Goal: Information Seeking & Learning: Learn about a topic

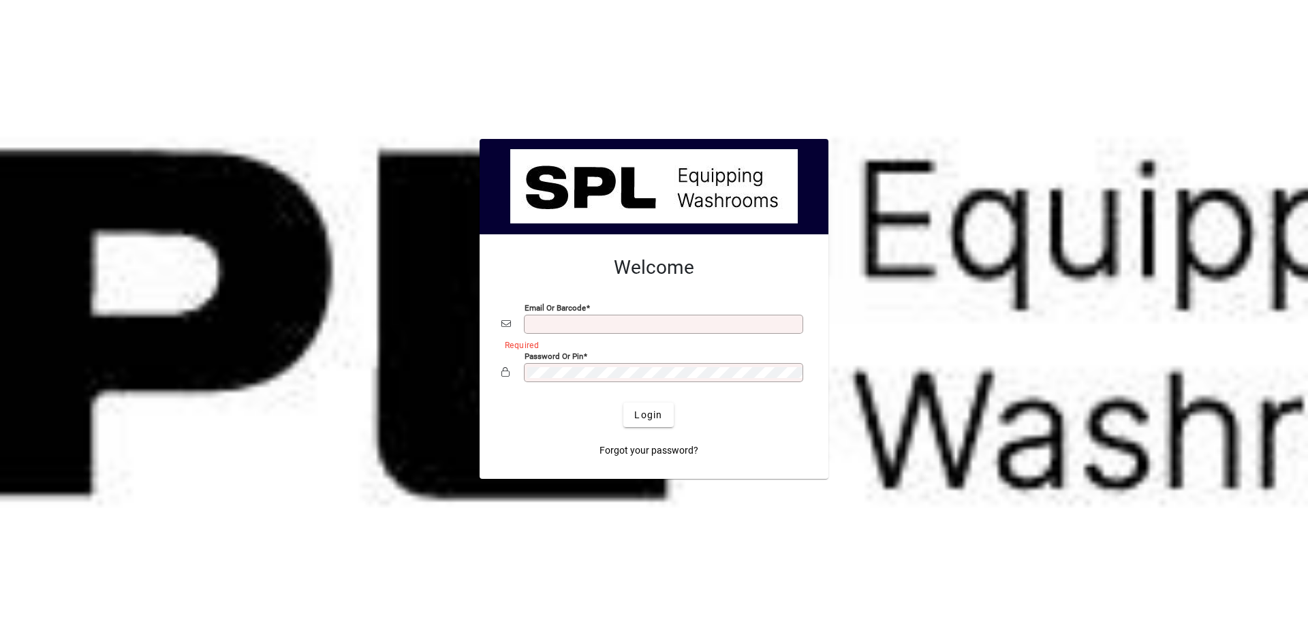
type input "**********"
click at [656, 419] on span "Login" at bounding box center [648, 415] width 28 height 14
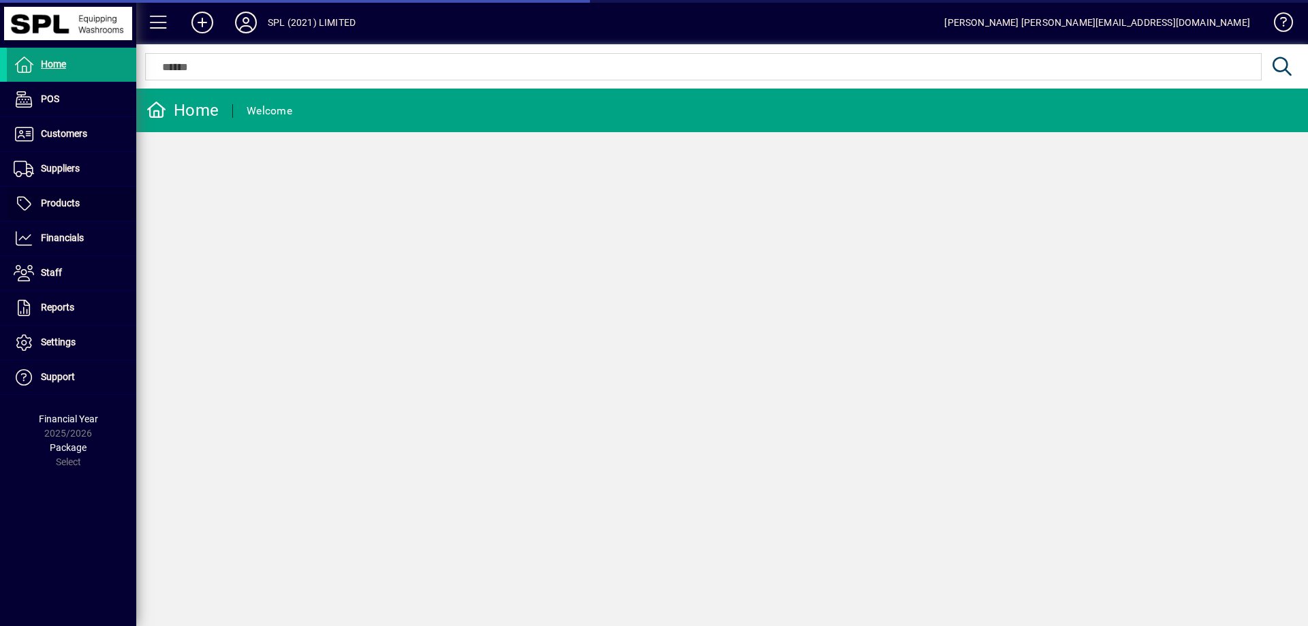
click at [72, 204] on span "Products" at bounding box center [60, 203] width 39 height 11
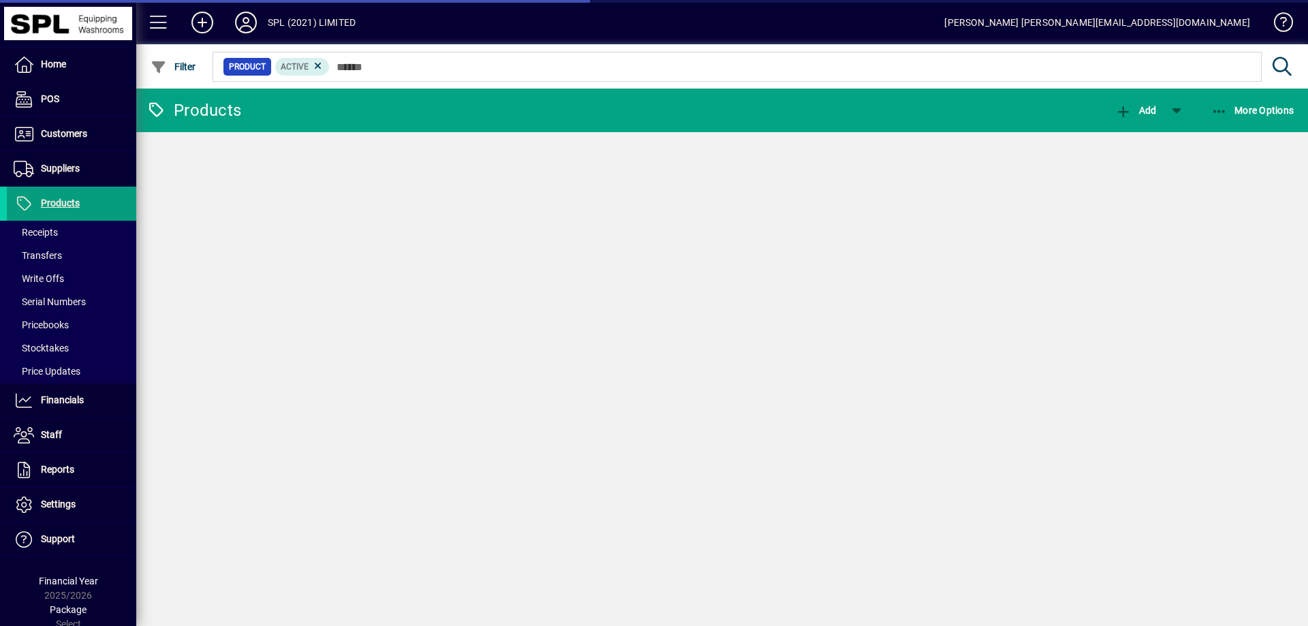
click at [1219, 116] on icon "button" at bounding box center [1219, 112] width 17 height 14
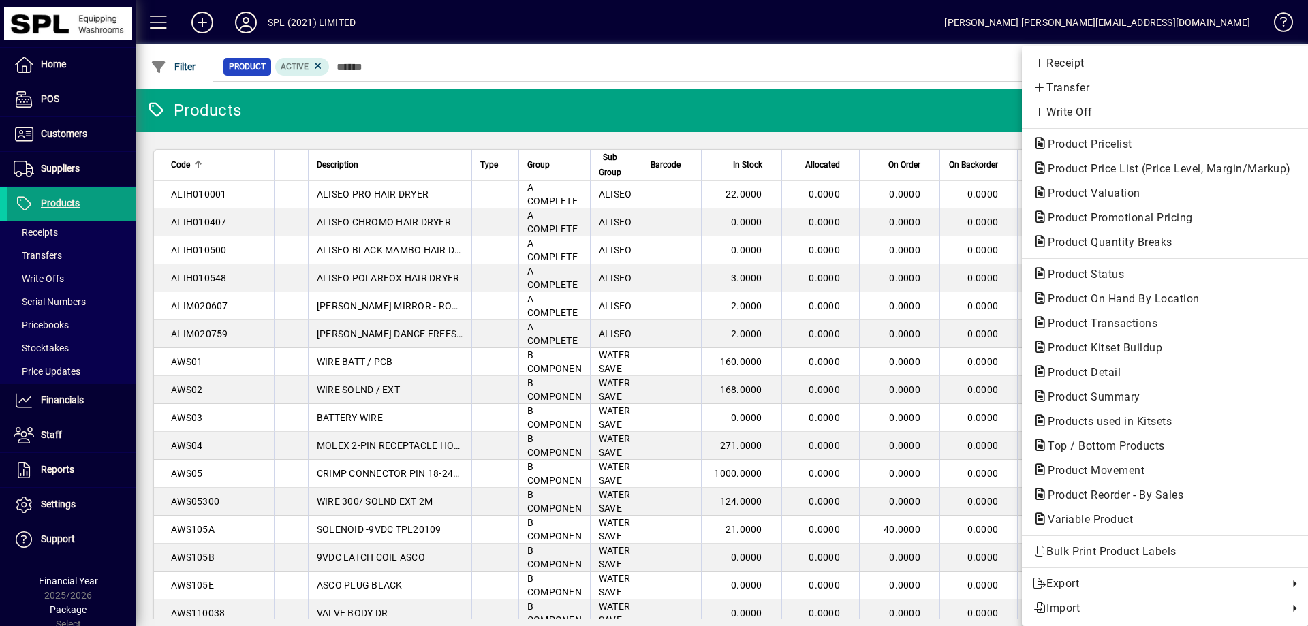
click at [91, 407] on div at bounding box center [654, 313] width 1308 height 626
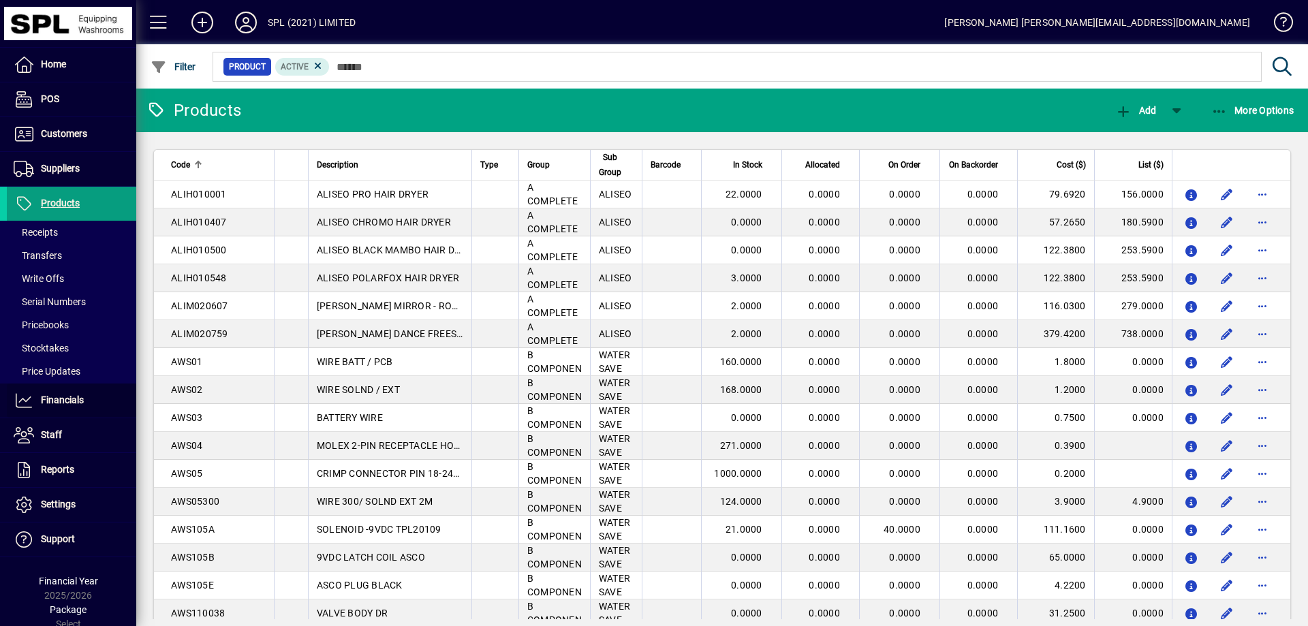
click at [76, 398] on span "Financials" at bounding box center [62, 399] width 43 height 11
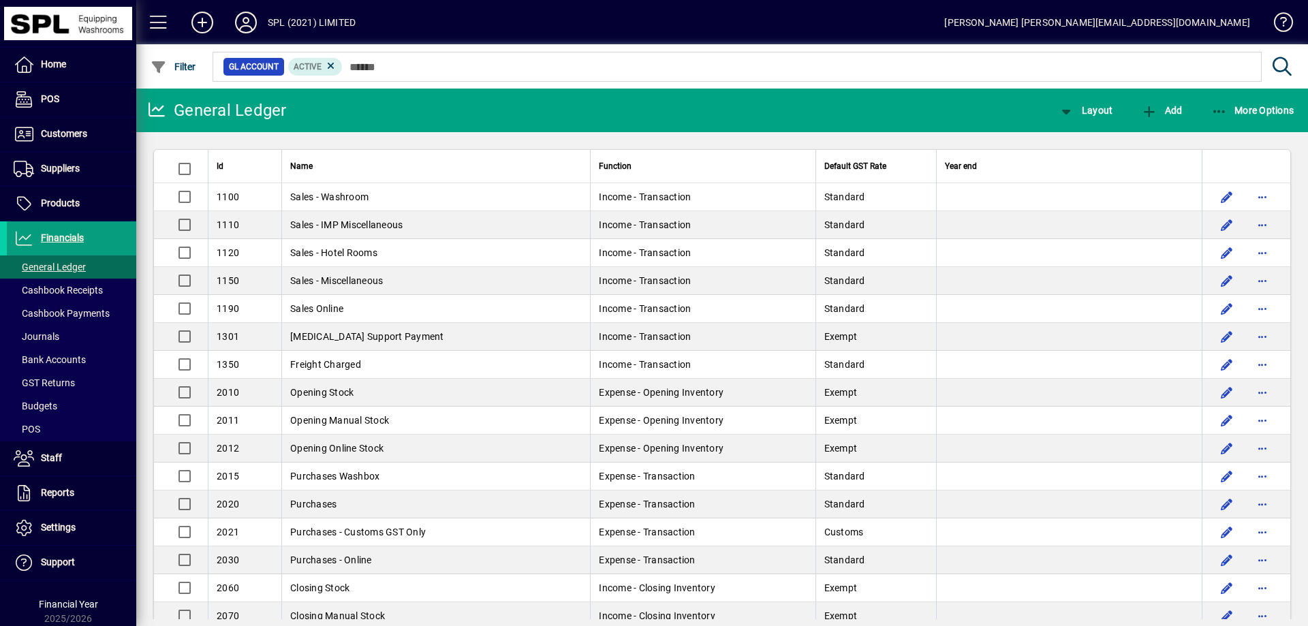
click at [82, 191] on span at bounding box center [71, 203] width 129 height 33
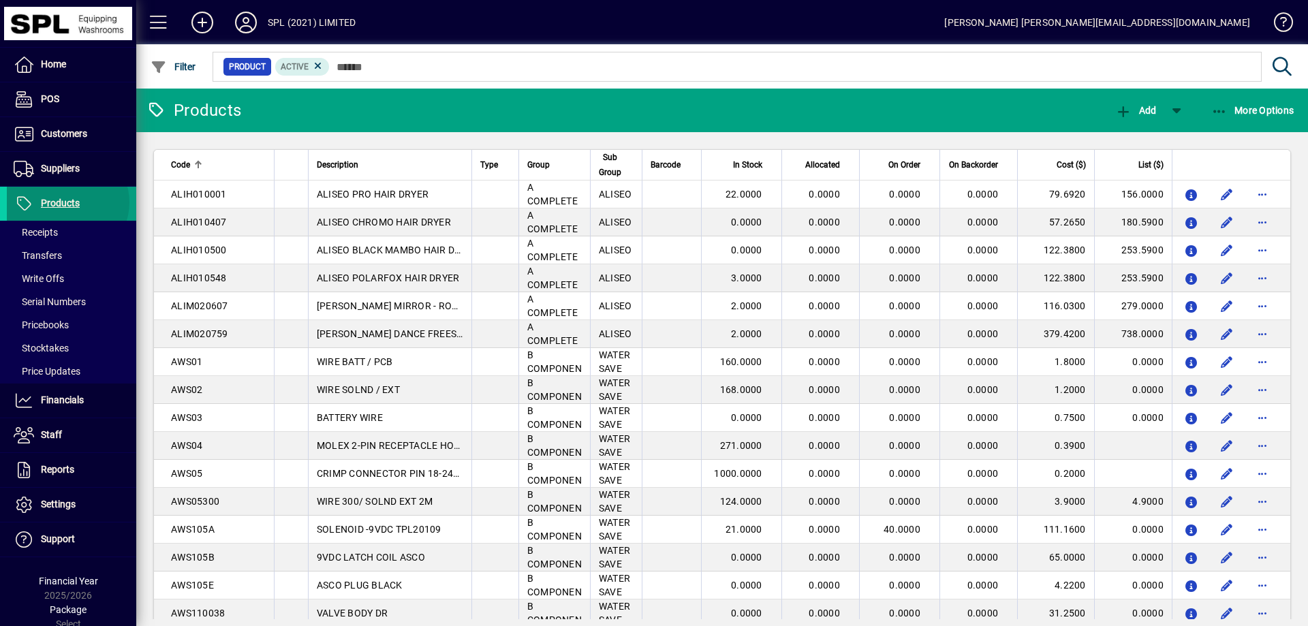
click at [67, 202] on span "Products" at bounding box center [60, 203] width 39 height 11
click at [67, 140] on span "Customers" at bounding box center [47, 134] width 80 height 16
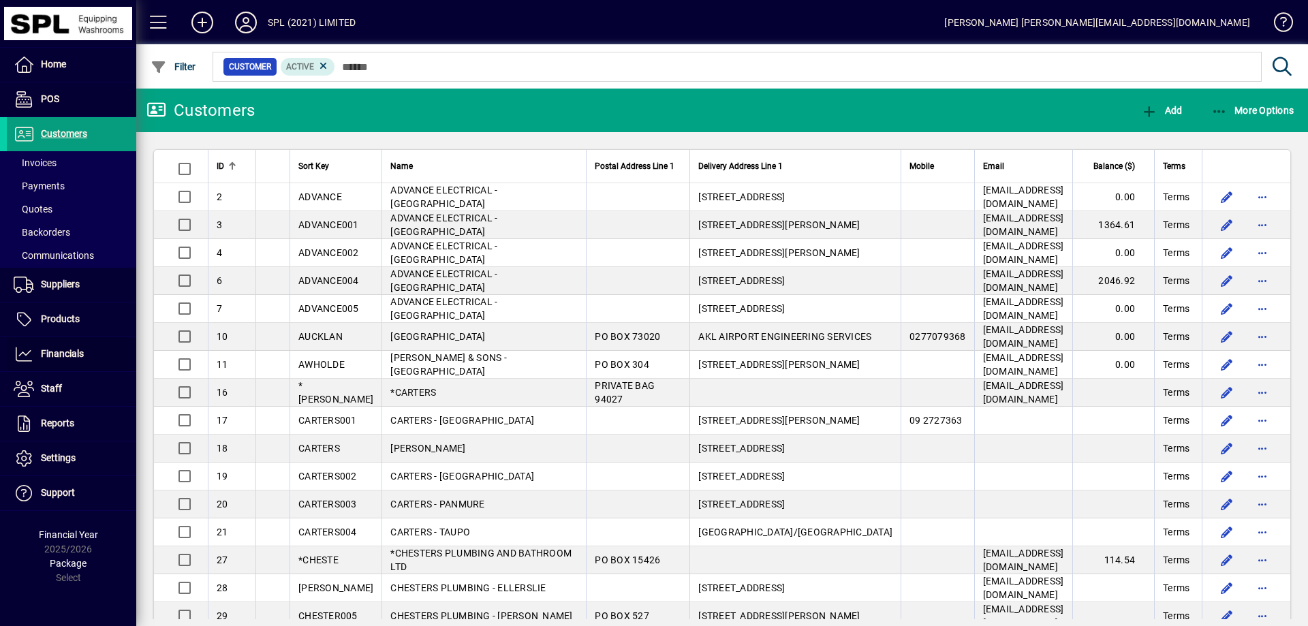
click at [91, 349] on span at bounding box center [71, 354] width 129 height 33
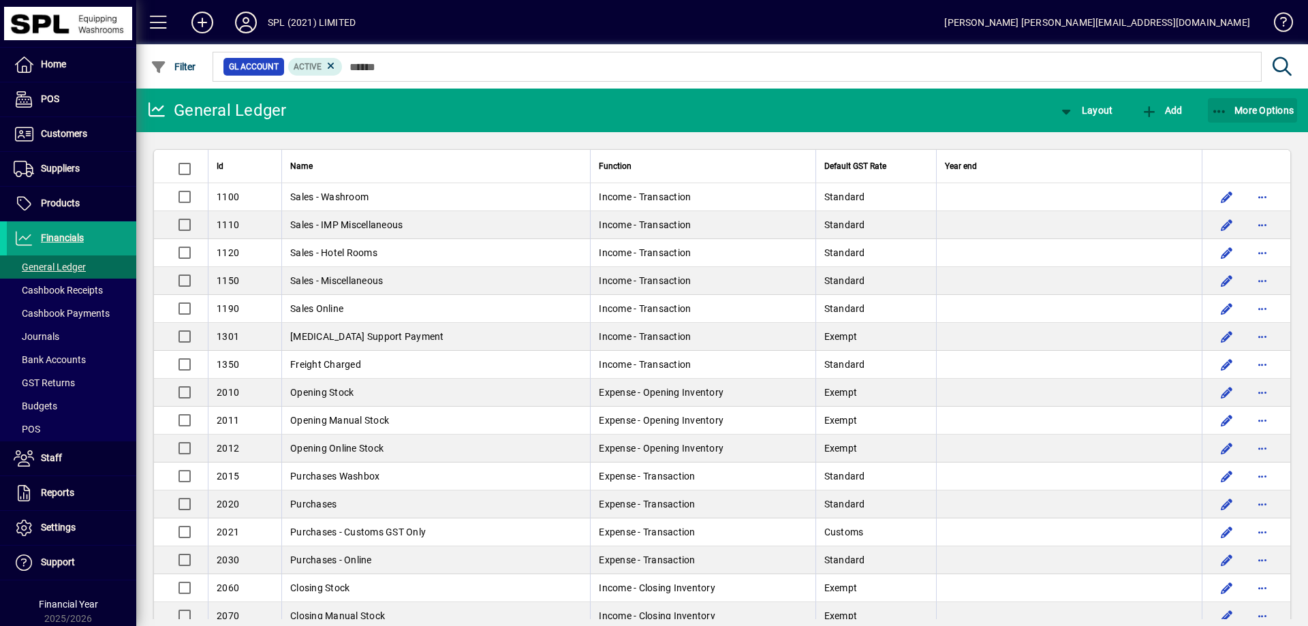
click at [1221, 119] on span "button" at bounding box center [1253, 110] width 90 height 33
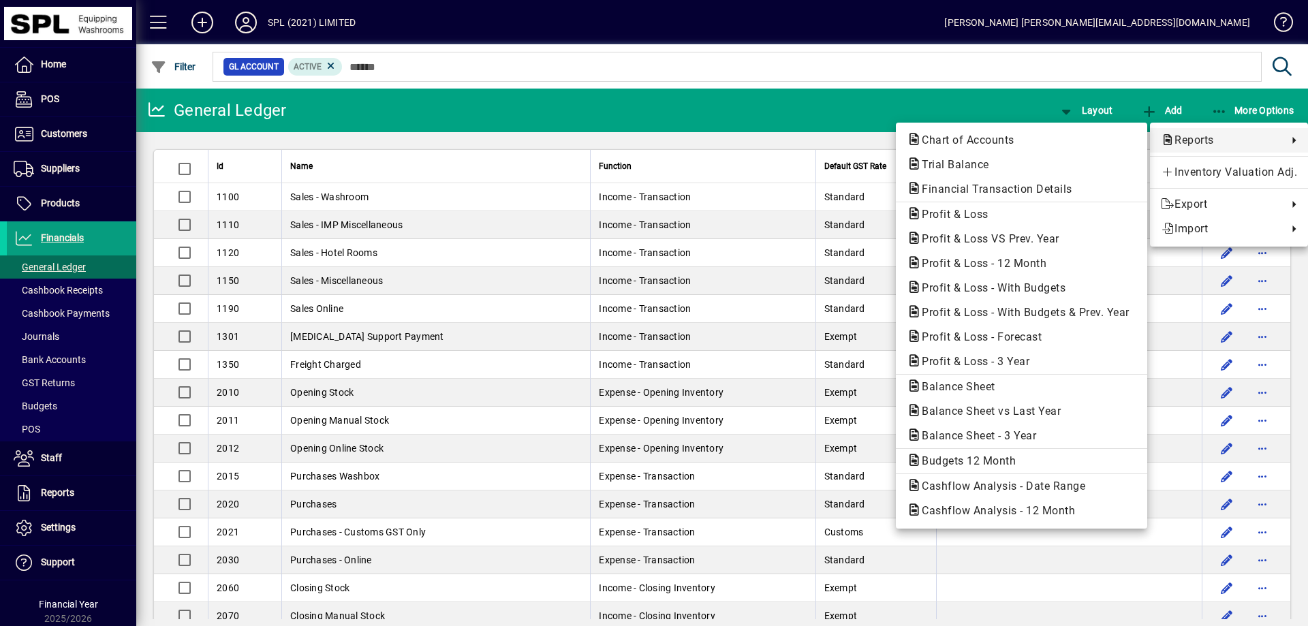
click at [988, 260] on span "Profit & Loss - 12 Month" at bounding box center [980, 263] width 146 height 13
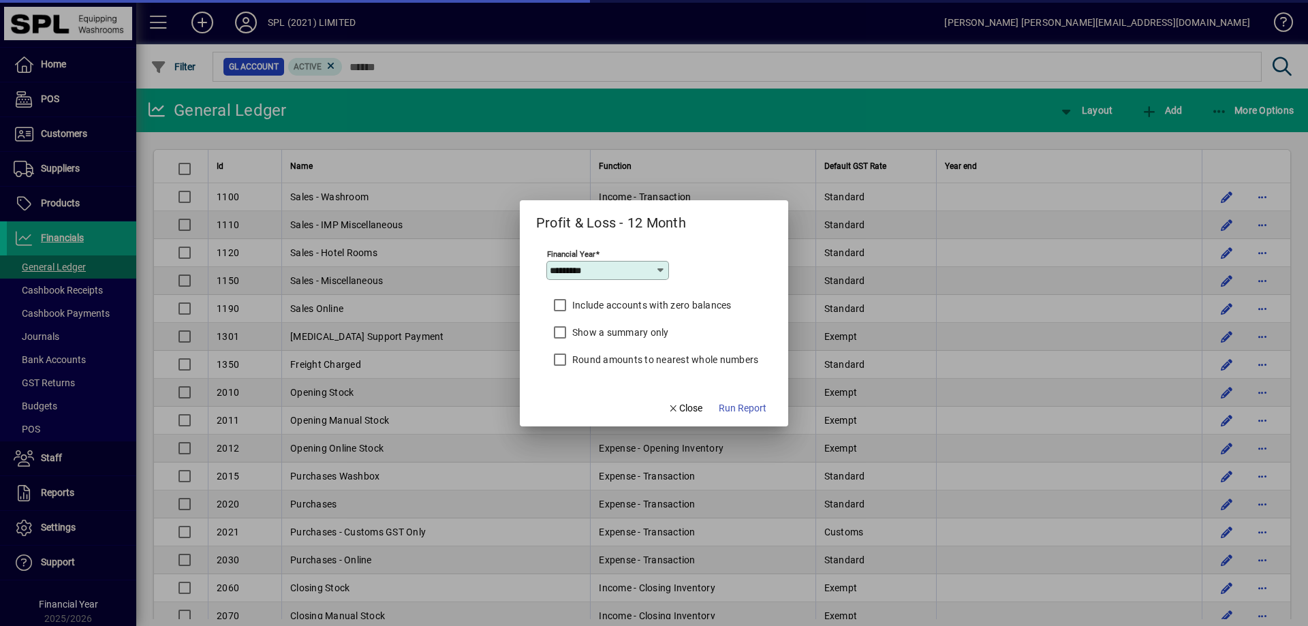
click at [739, 401] on span "Run Report" at bounding box center [743, 408] width 48 height 14
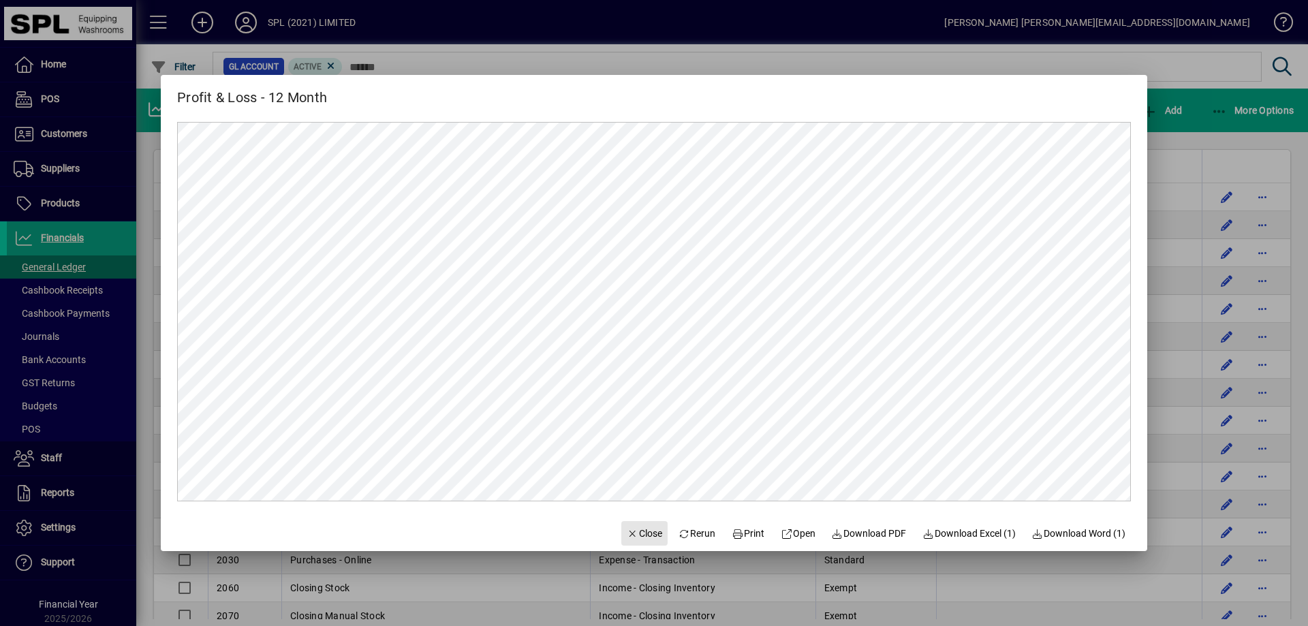
click at [630, 535] on span "Close" at bounding box center [644, 534] width 35 height 14
